Goal: Transaction & Acquisition: Purchase product/service

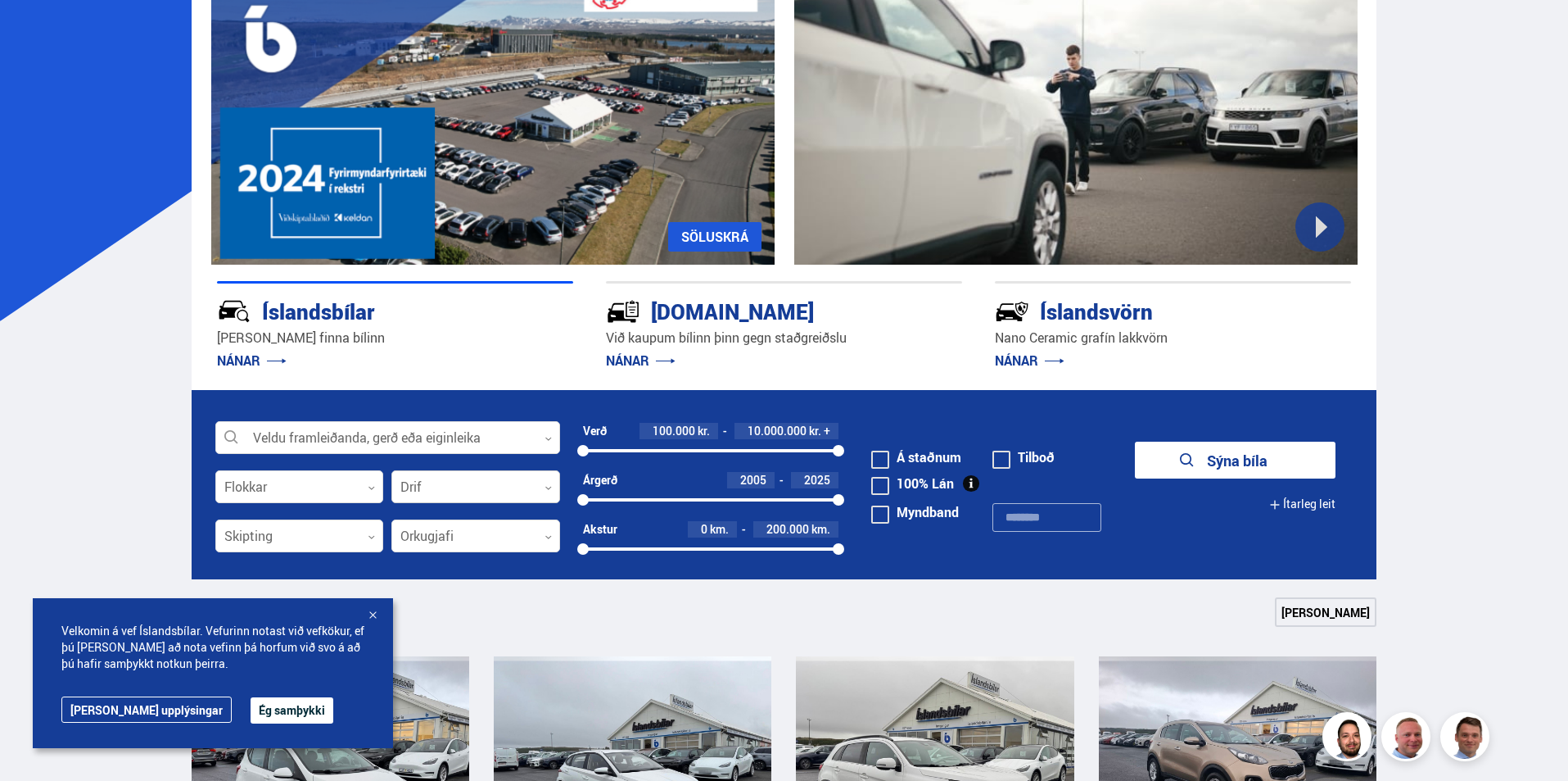
click at [459, 475] on div at bounding box center [475, 487] width 169 height 33
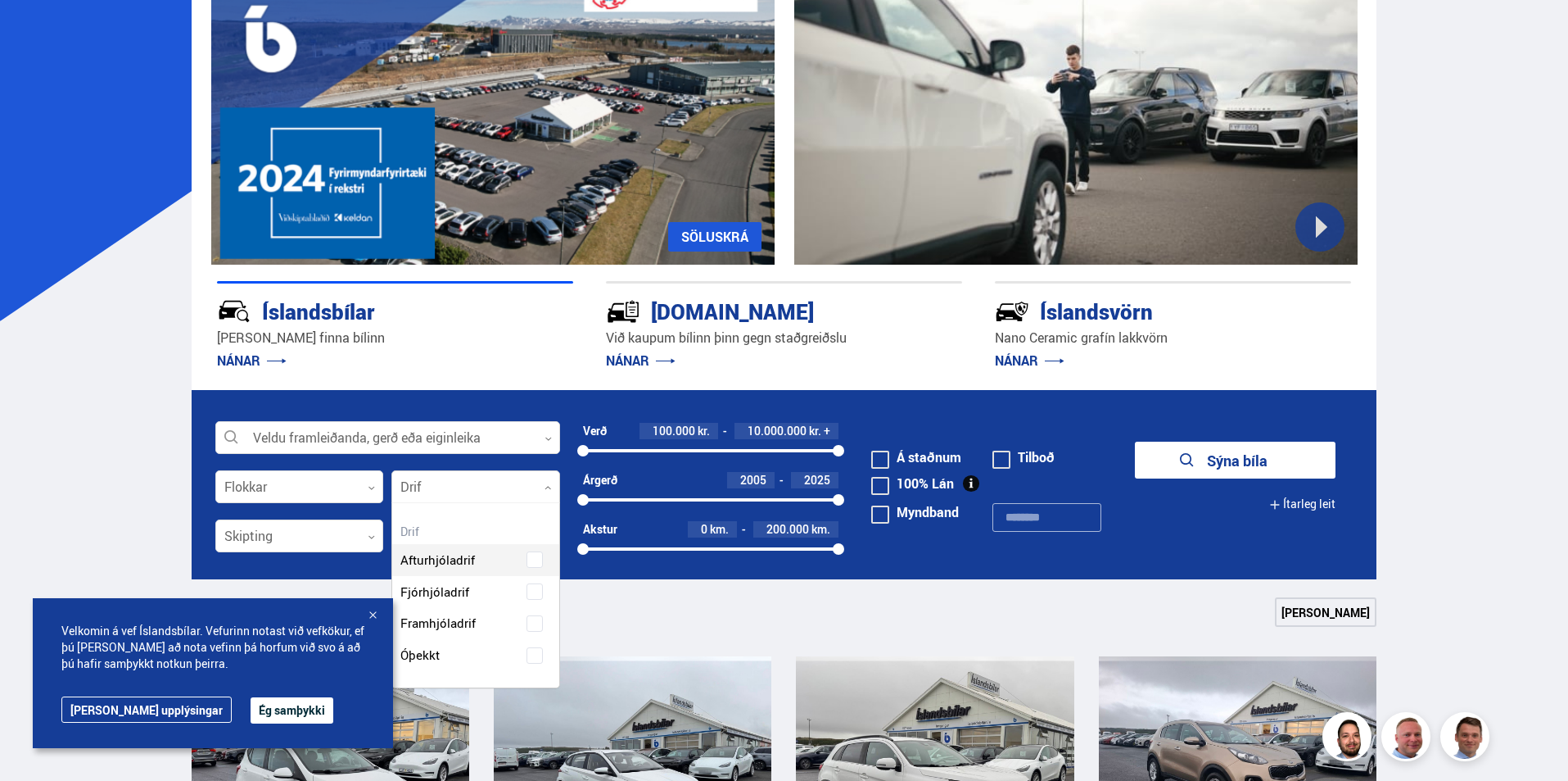
scroll to position [185, 166]
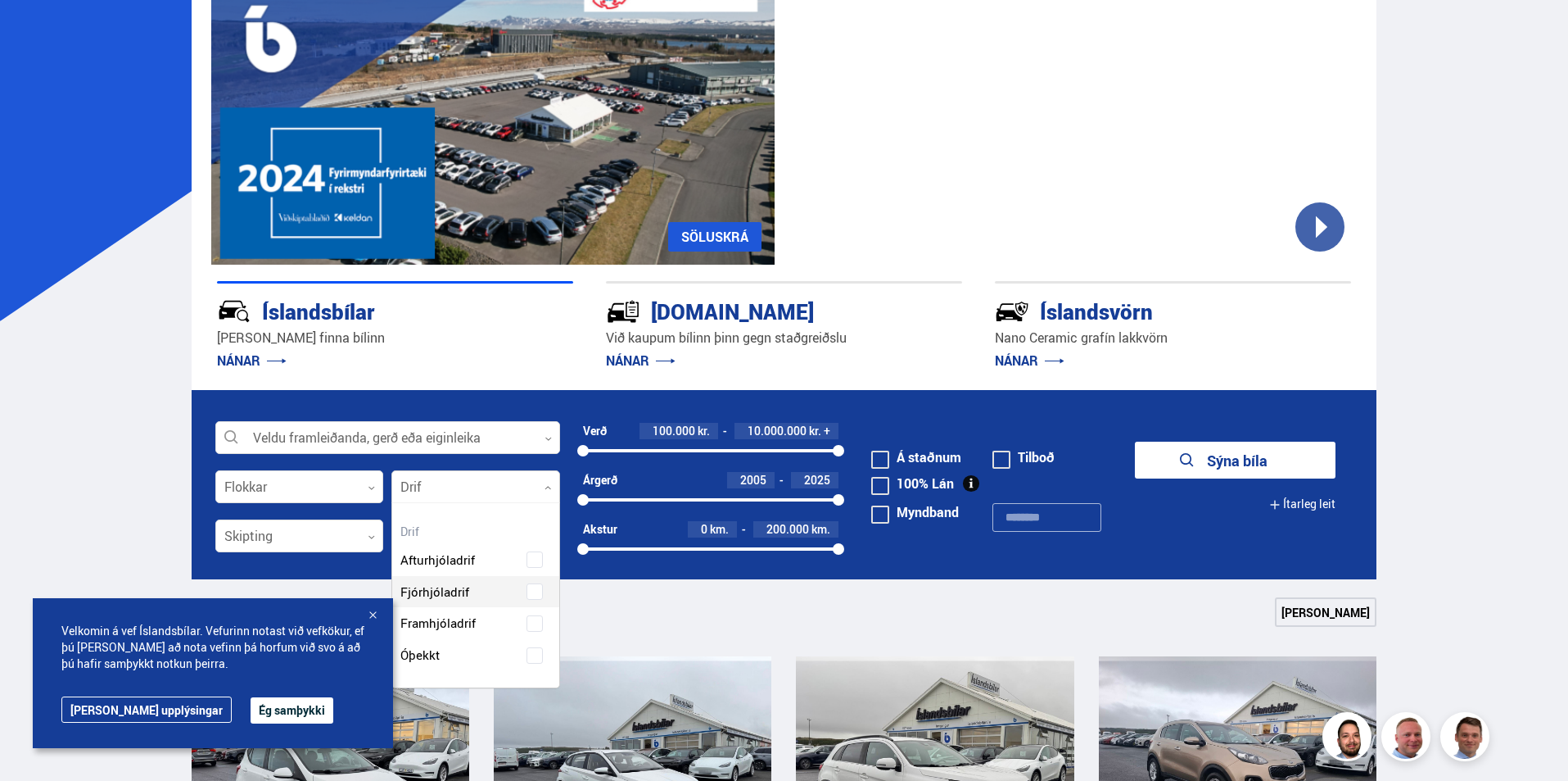
click at [468, 593] on div "Afturhjóladrif Fjórhjóladrif Framhjóladrif Óþekkt" at bounding box center [475, 595] width 167 height 151
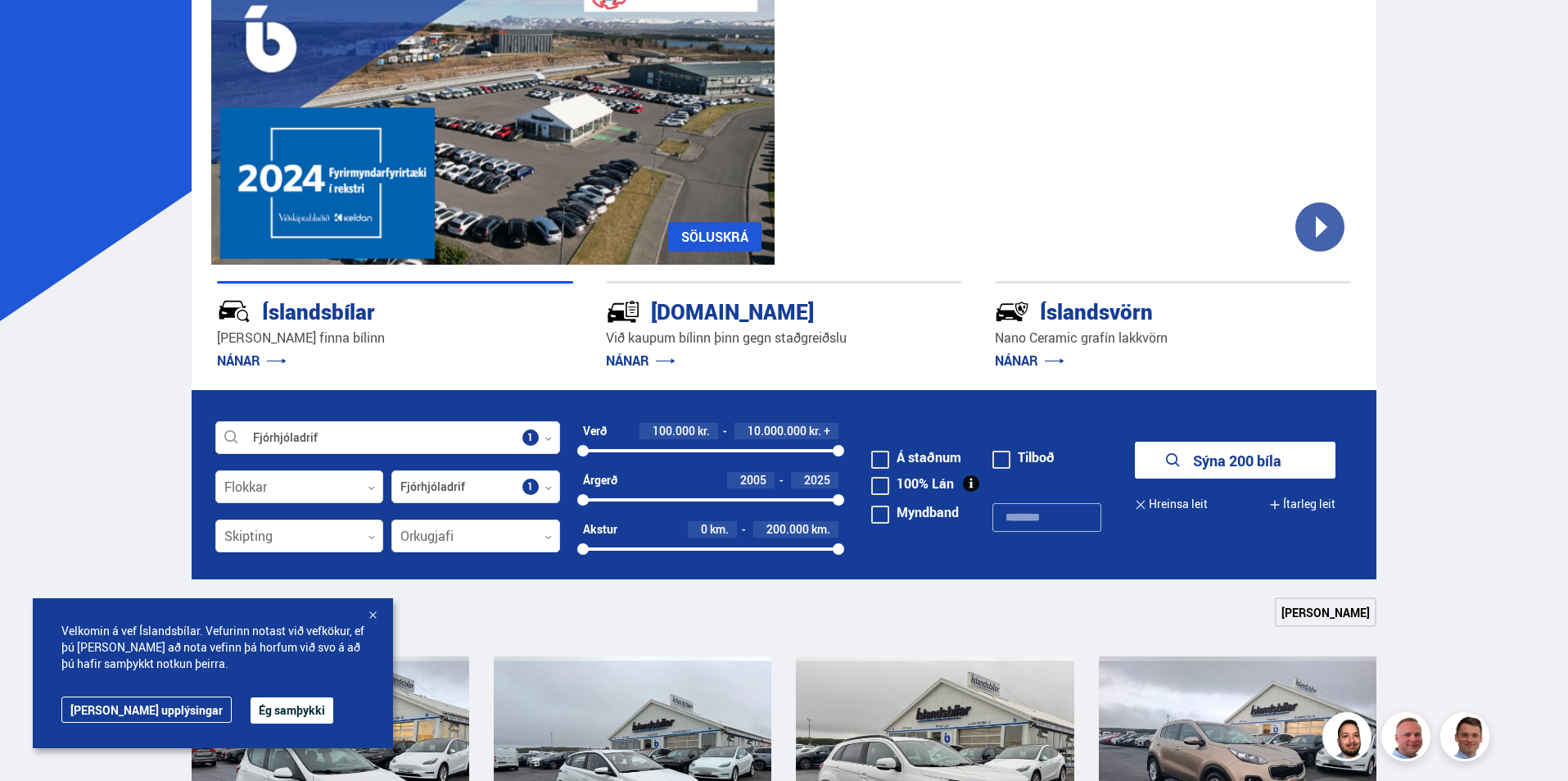
drag, startPoint x: 832, startPoint y: 441, endPoint x: 759, endPoint y: 453, distance: 74.0
click at [759, 453] on div "Verð 100.000 kr. 10.000.000 kr. + 100000 10000000" at bounding box center [710, 440] width 257 height 35
drag, startPoint x: 836, startPoint y: 450, endPoint x: 697, endPoint y: 471, distance: 140.6
click at [697, 471] on div "Verð 100.000 kr. 4.500.000 kr. + 100000 4503899" at bounding box center [710, 447] width 257 height 49
drag, startPoint x: 697, startPoint y: 448, endPoint x: 637, endPoint y: 467, distance: 62.9
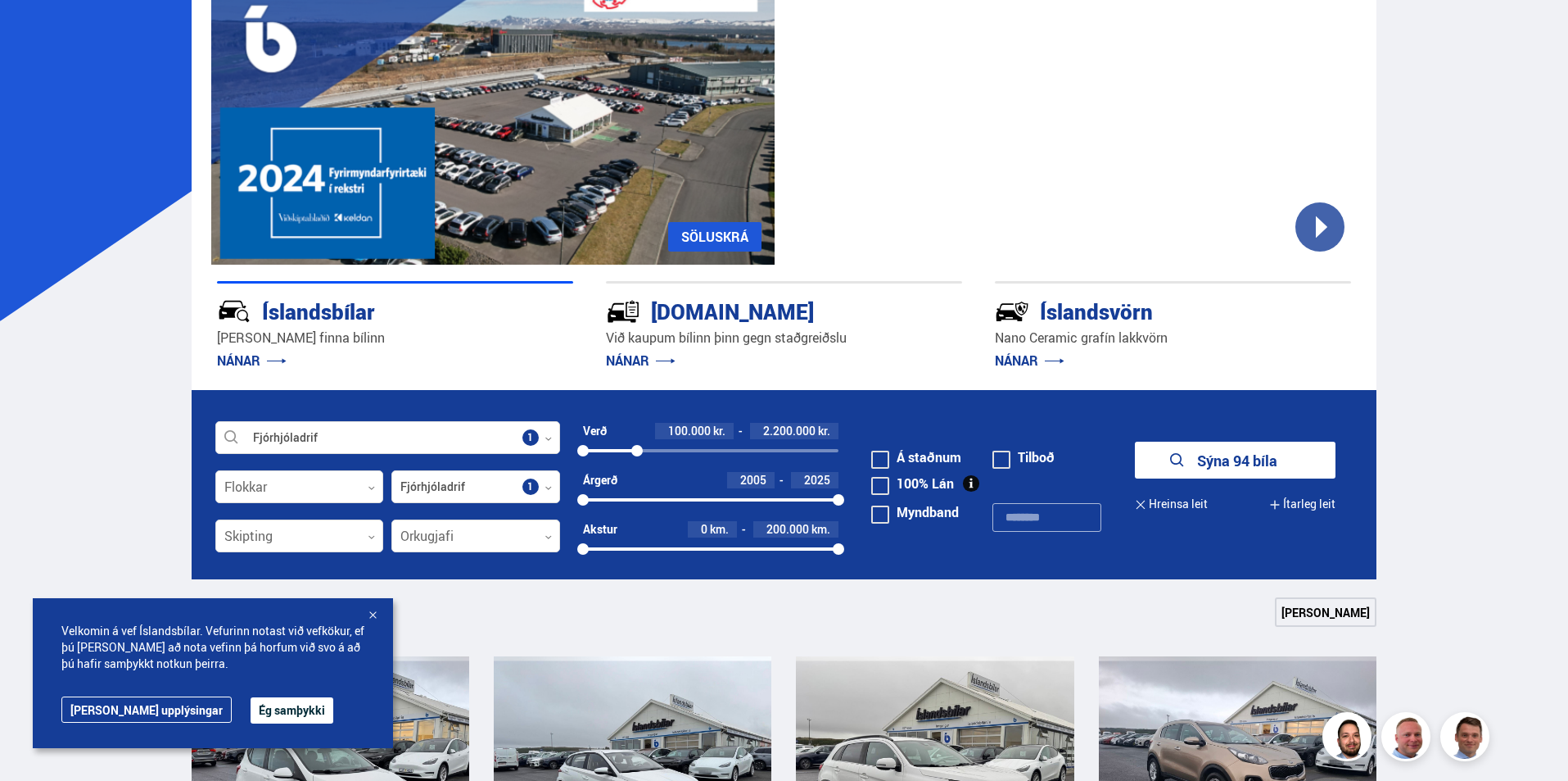
click at [637, 467] on div "Verð 100.000 kr. 2.200.000 kr. 100000 2194953" at bounding box center [710, 447] width 257 height 49
click at [1239, 450] on button "Sýna 28 bíla" at bounding box center [1235, 460] width 201 height 37
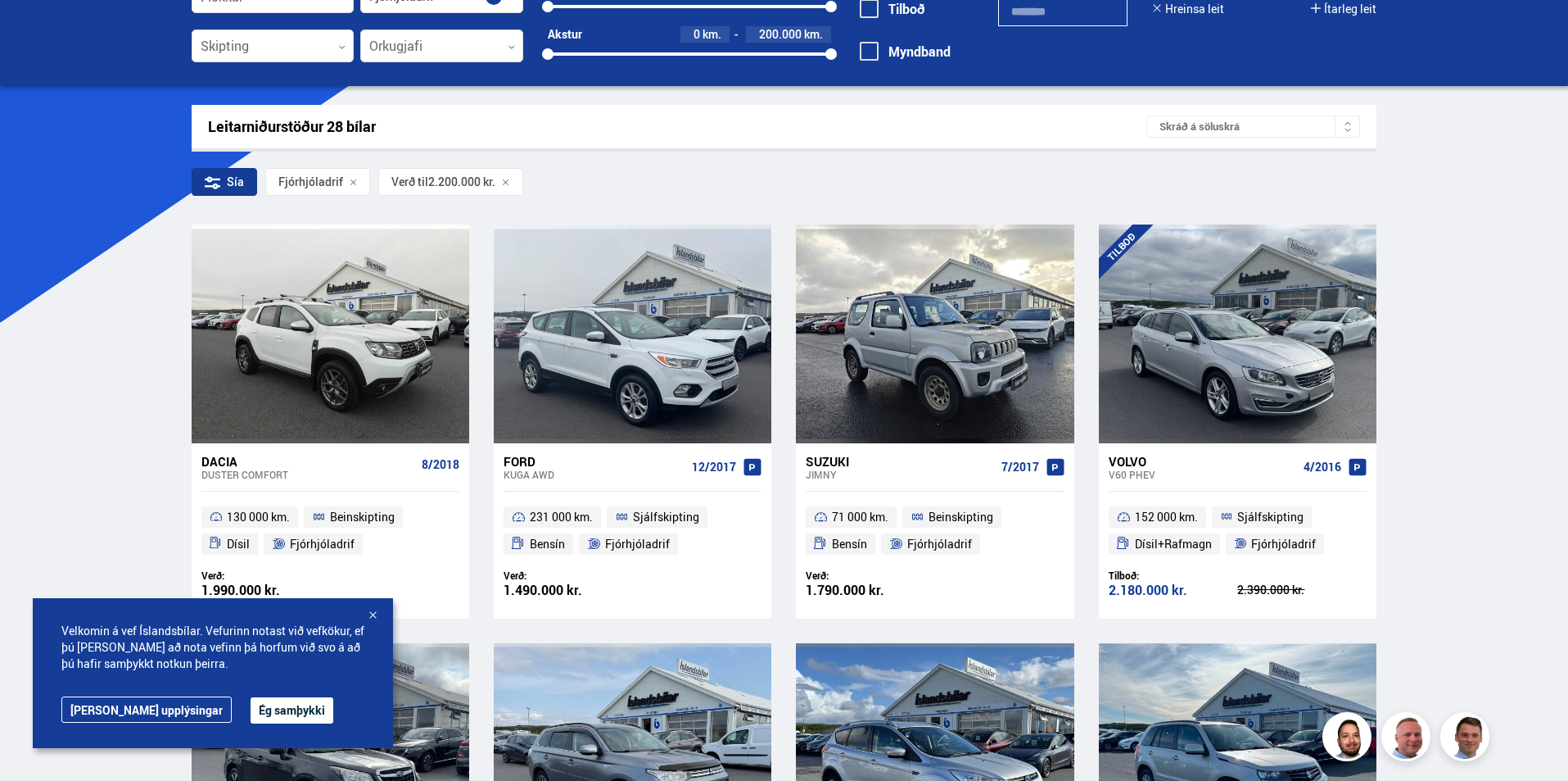
scroll to position [164, 0]
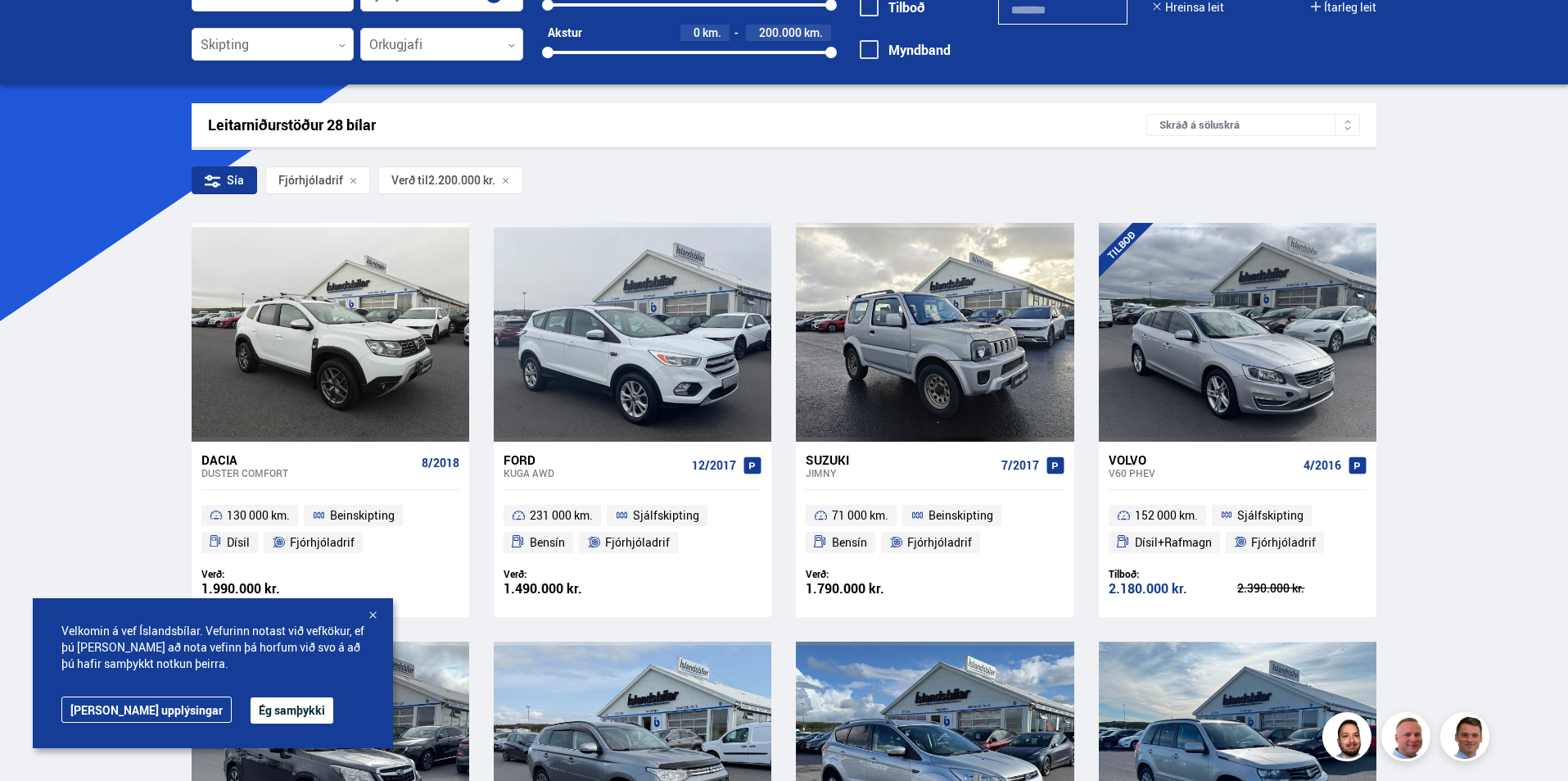
click at [373, 606] on div "Velkomin á vef Íslandsbílar. Vefurinn notast við vefkökur, ef þú [PERSON_NAME] …" at bounding box center [213, 674] width 360 height 150
click at [372, 609] on div at bounding box center [372, 616] width 17 height 17
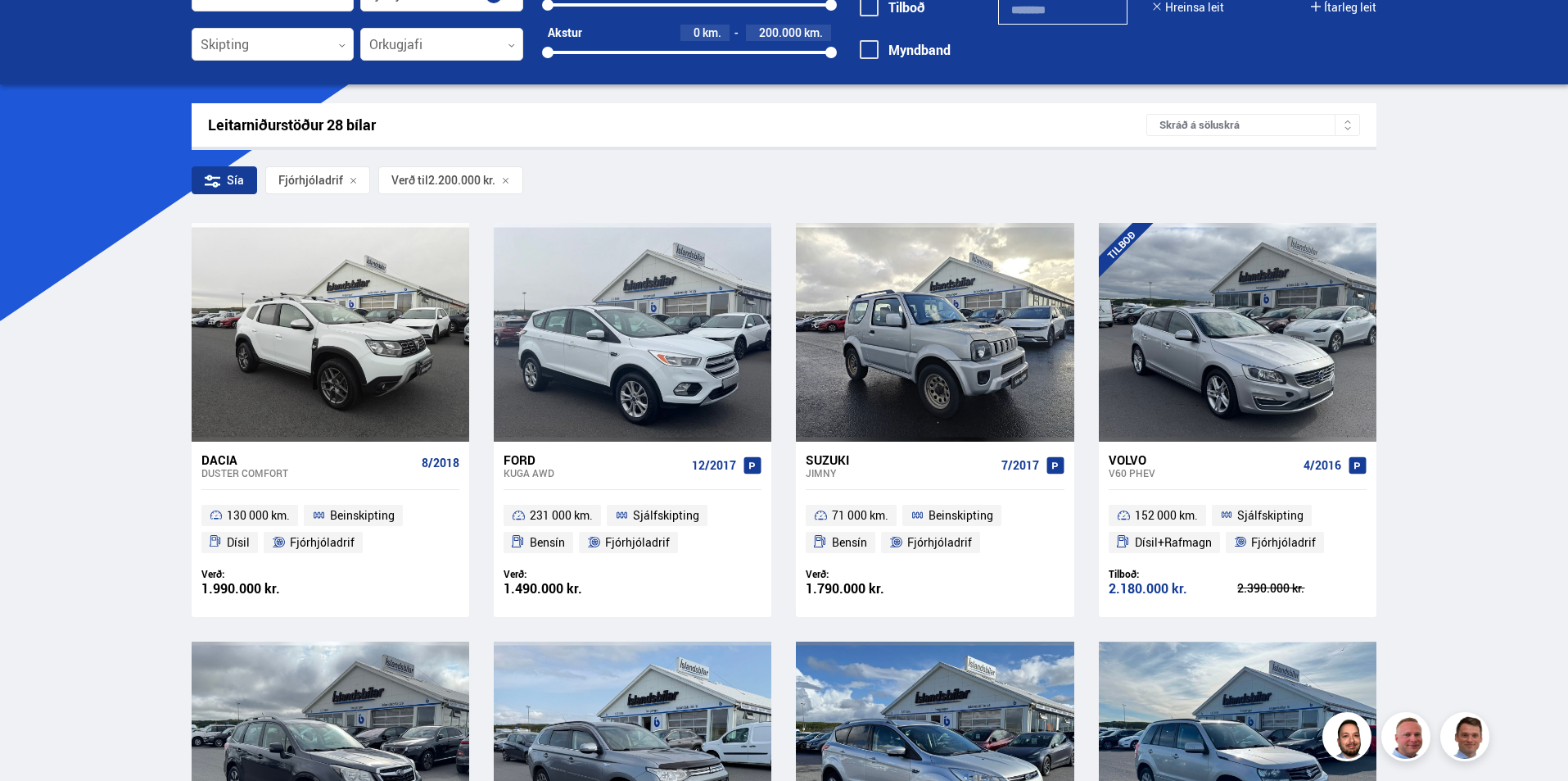
click at [1331, 125] on div "Skráð á söluskrá" at bounding box center [1253, 125] width 214 height 22
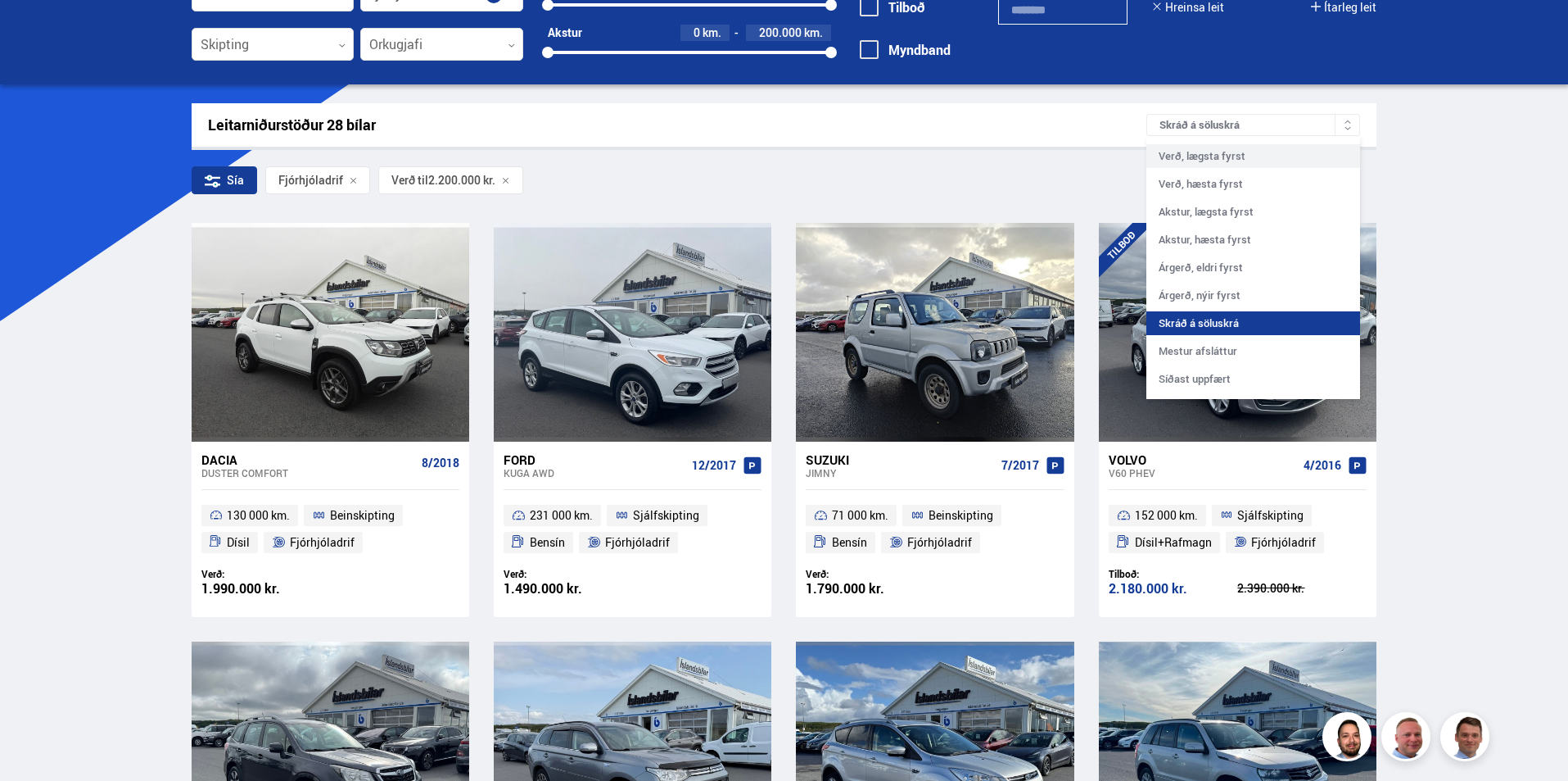
click at [1253, 157] on div "Verð, lægsta fyrst" at bounding box center [1253, 156] width 214 height 23
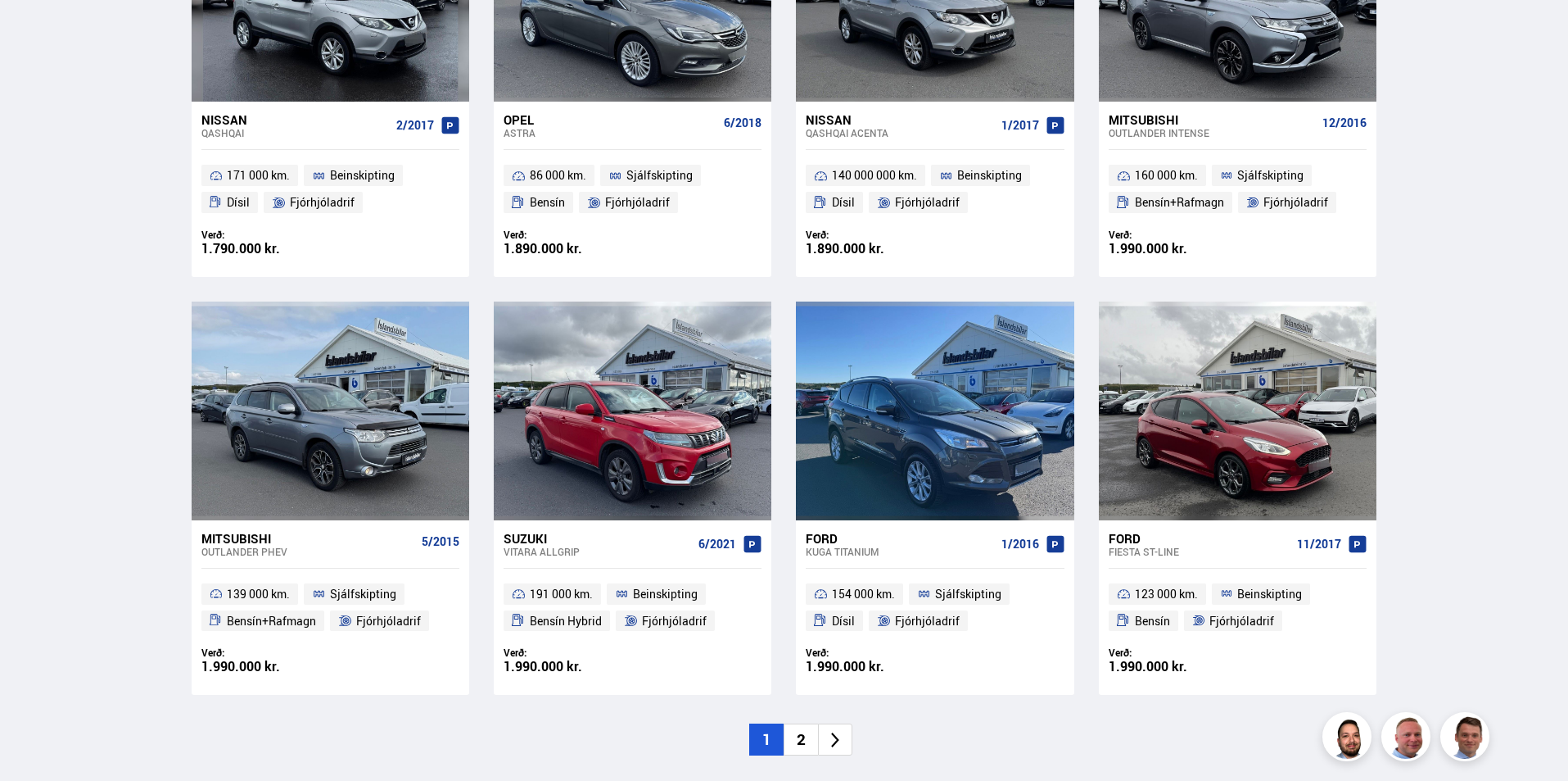
scroll to position [2293, 0]
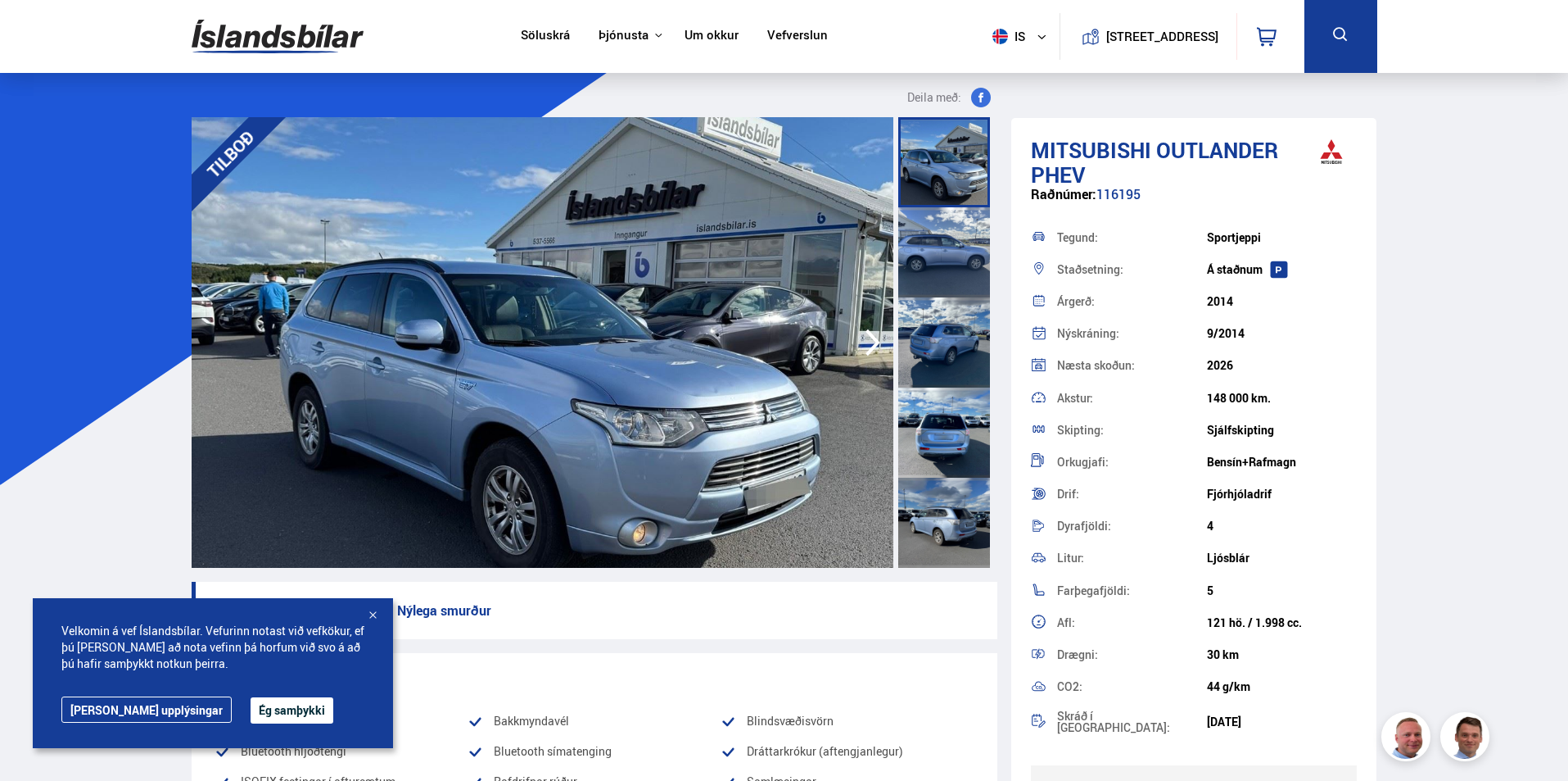
click at [654, 336] on img at bounding box center [542, 342] width 702 height 450
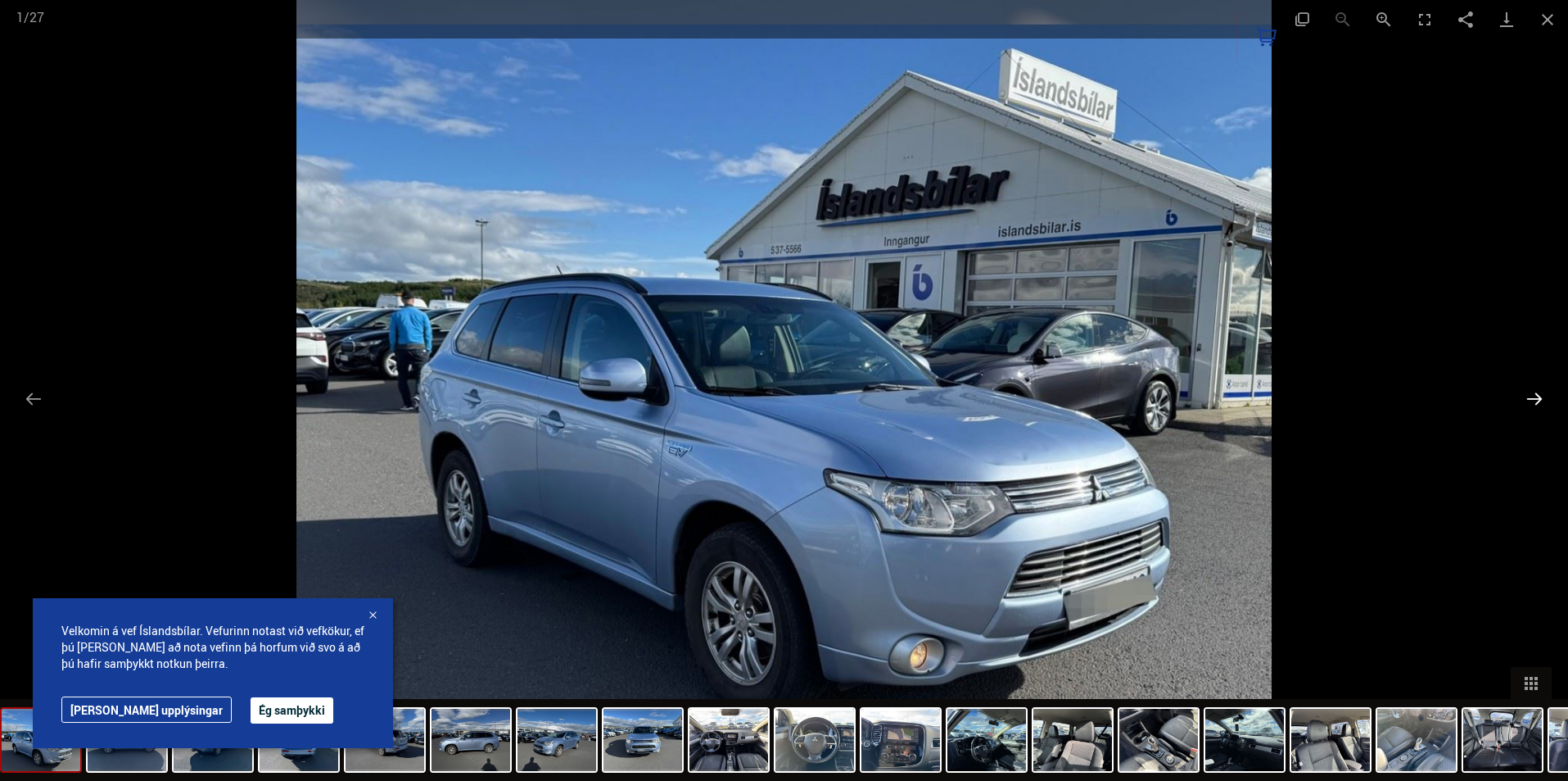
click at [1534, 394] on button "Next slide" at bounding box center [1534, 398] width 34 height 32
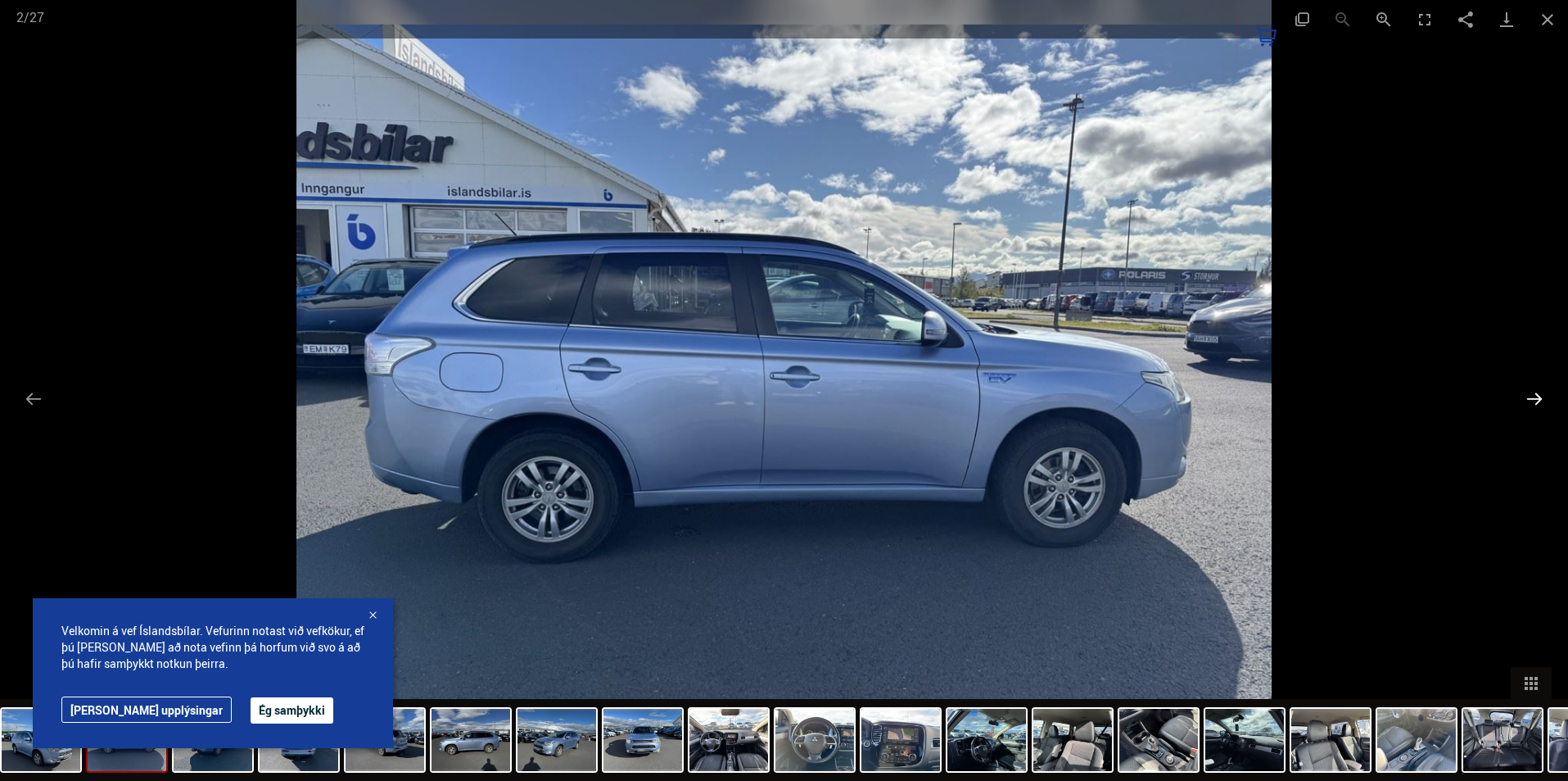
click at [1534, 394] on button "Next slide" at bounding box center [1534, 398] width 34 height 32
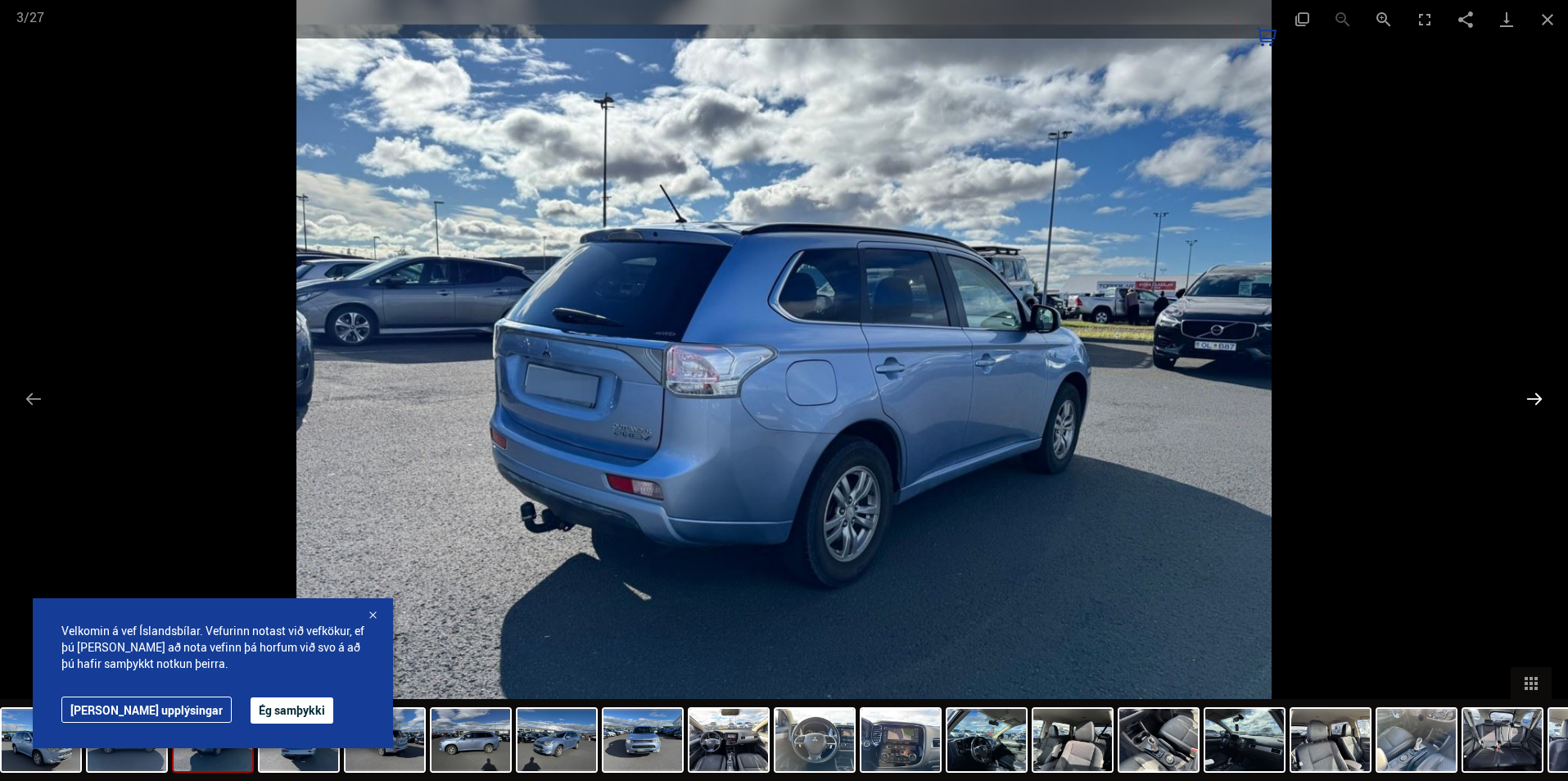
click at [1534, 394] on button "Next slide" at bounding box center [1534, 398] width 34 height 32
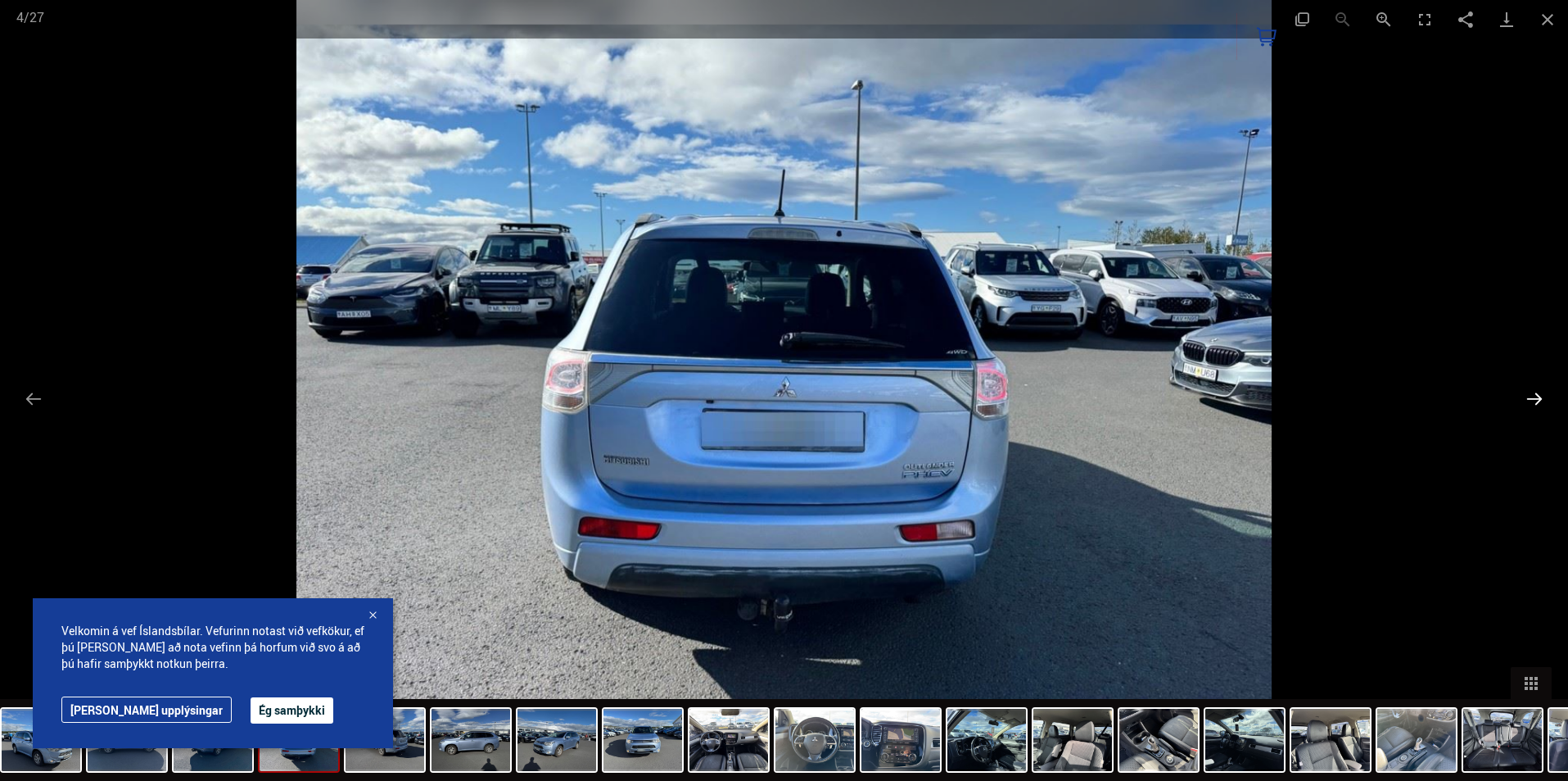
click at [1534, 395] on button "Next slide" at bounding box center [1534, 398] width 34 height 32
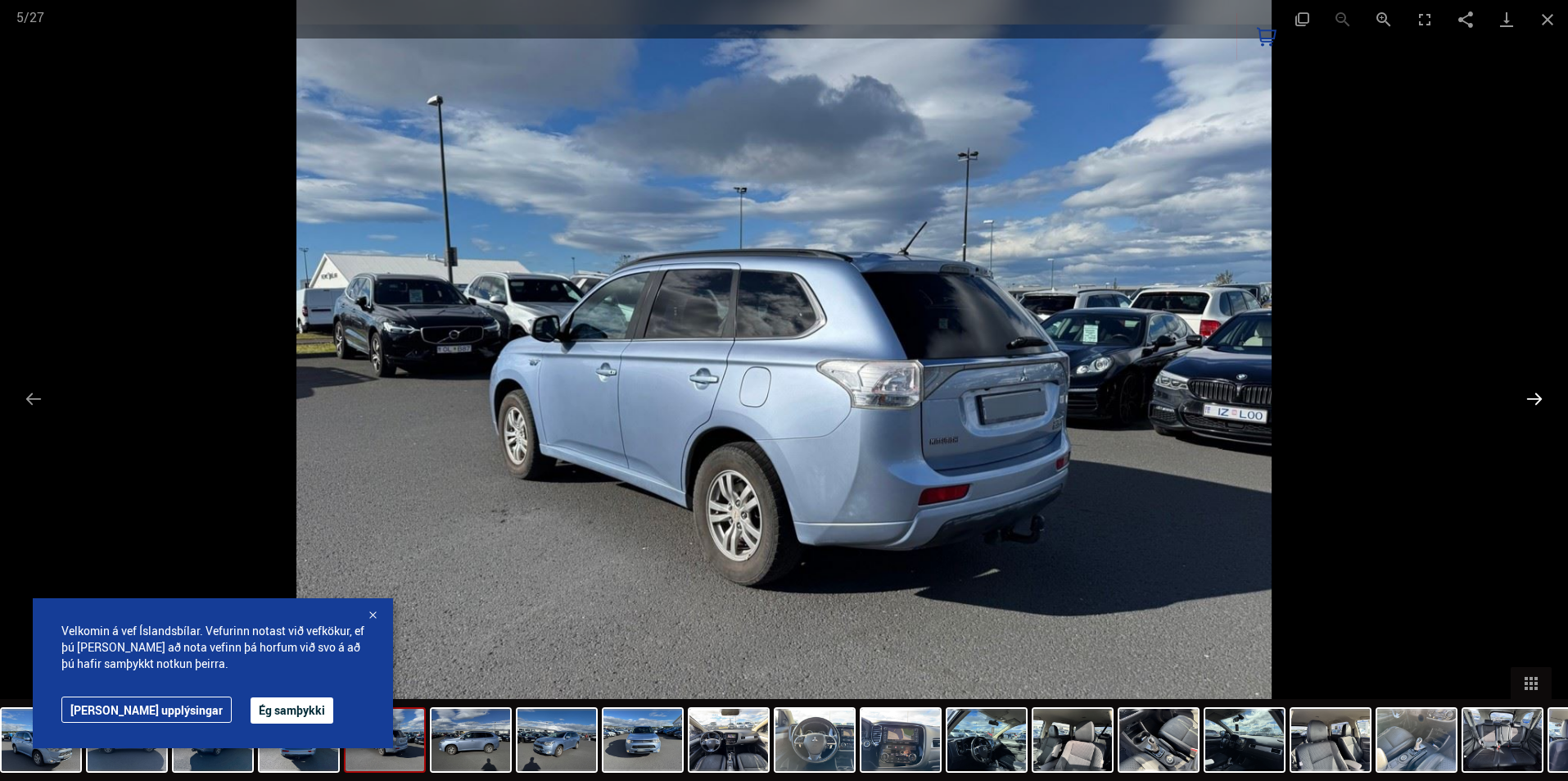
click at [1534, 395] on button "Next slide" at bounding box center [1534, 398] width 34 height 32
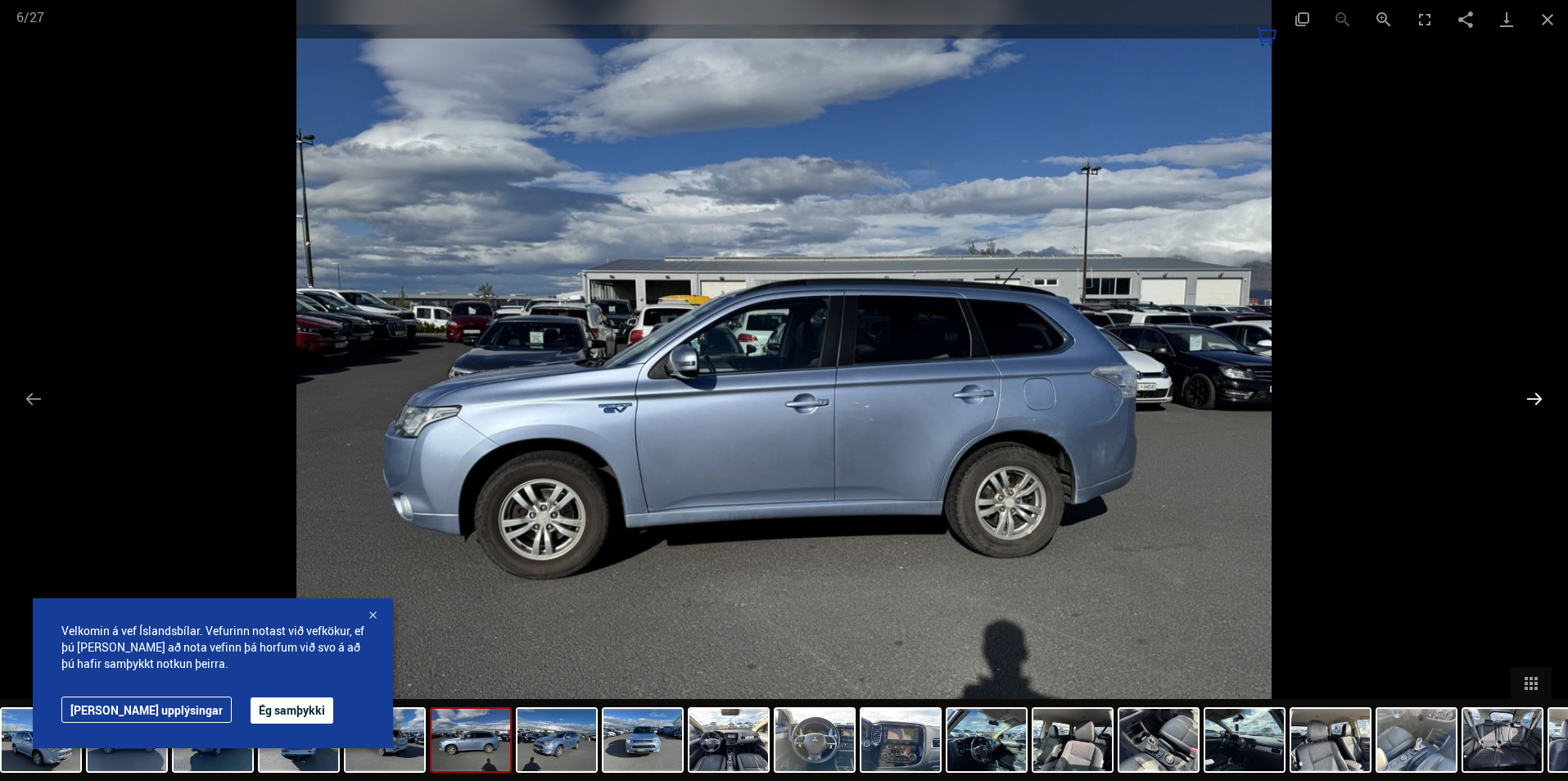
click at [1534, 396] on button "Next slide" at bounding box center [1534, 398] width 34 height 32
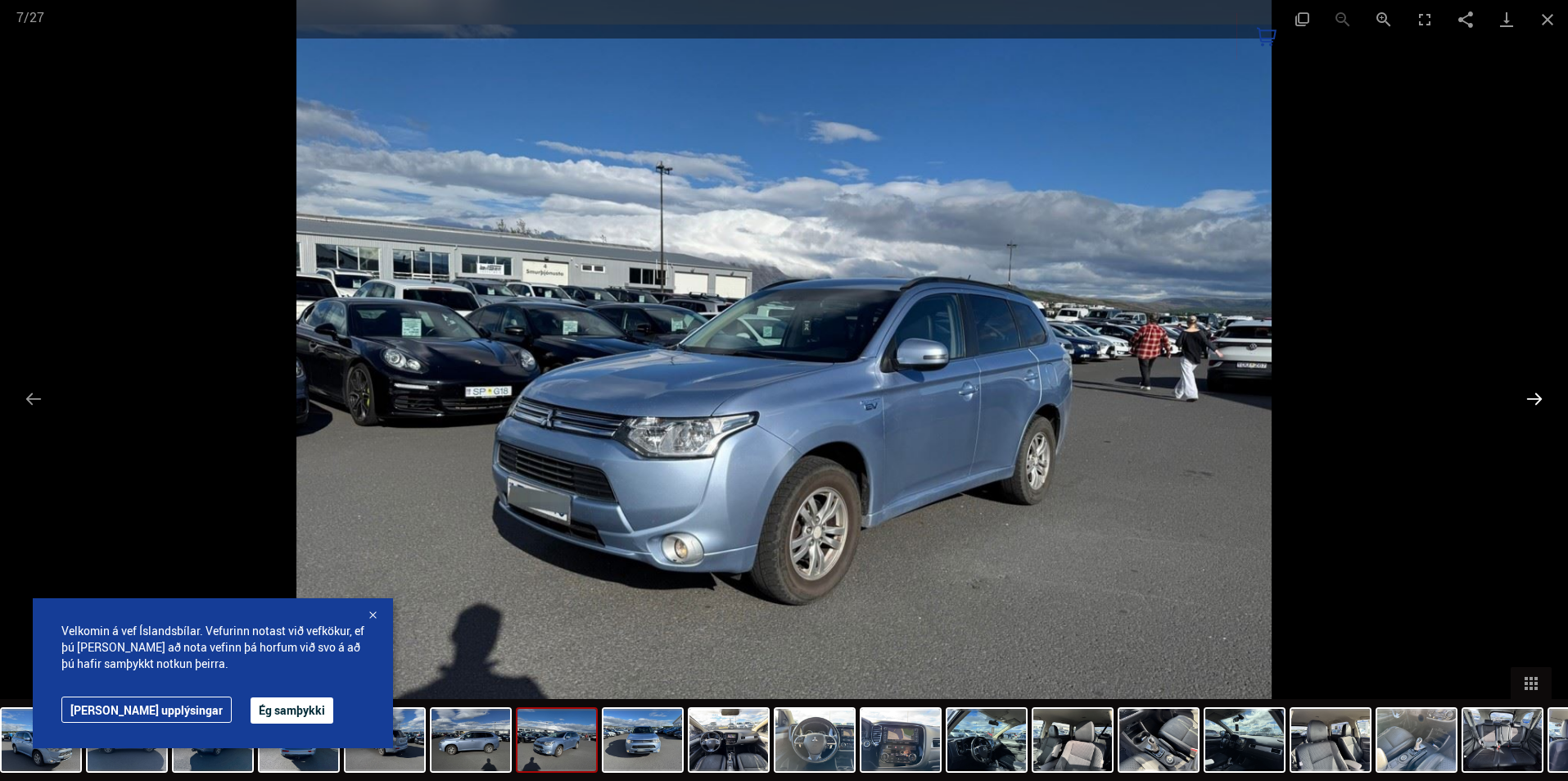
click at [1532, 397] on button "Next slide" at bounding box center [1534, 398] width 34 height 32
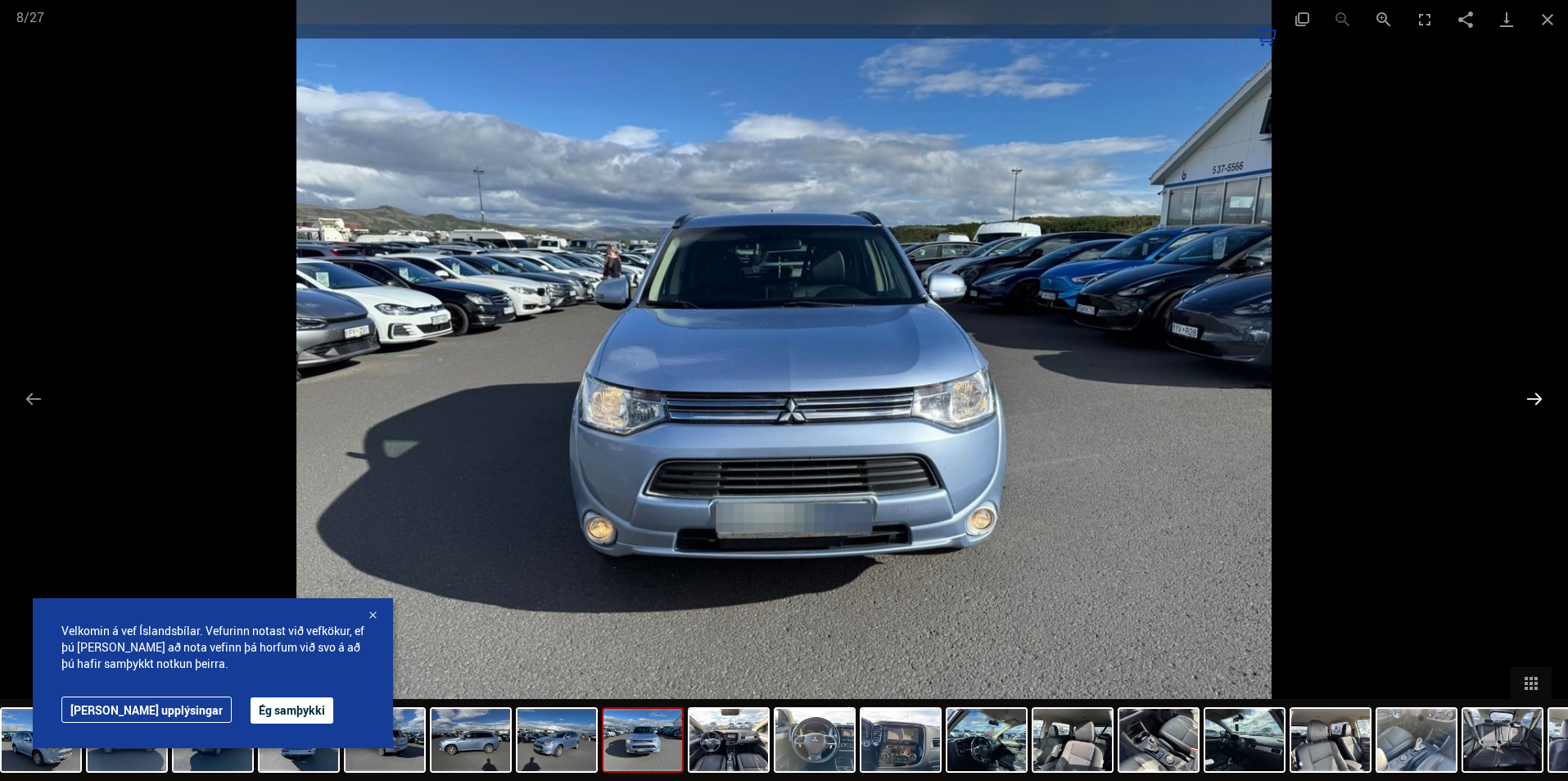
click at [1529, 398] on button "Next slide" at bounding box center [1534, 398] width 34 height 32
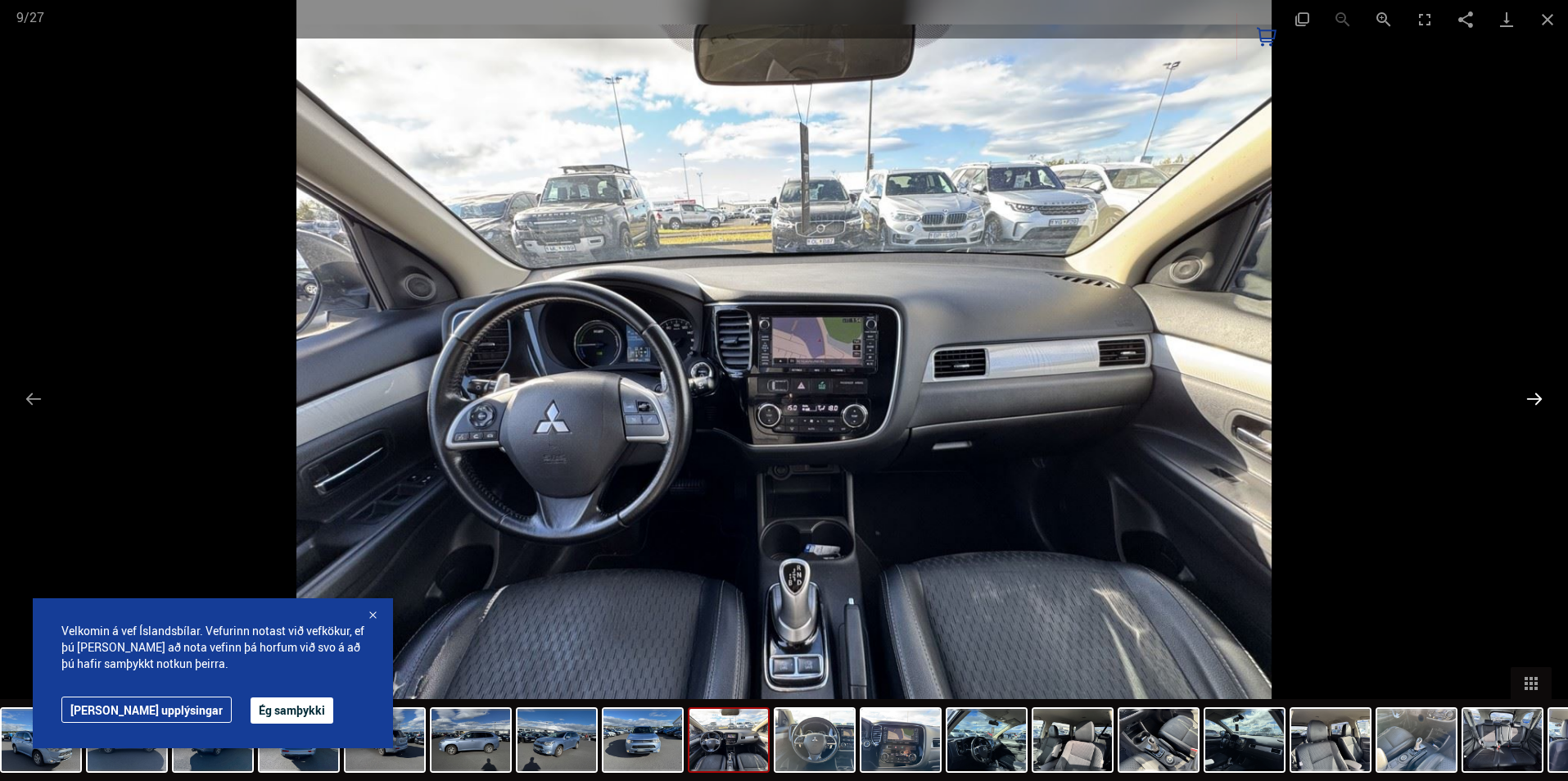
click at [1522, 398] on button "Next slide" at bounding box center [1534, 398] width 34 height 32
